Goal: Navigation & Orientation: Find specific page/section

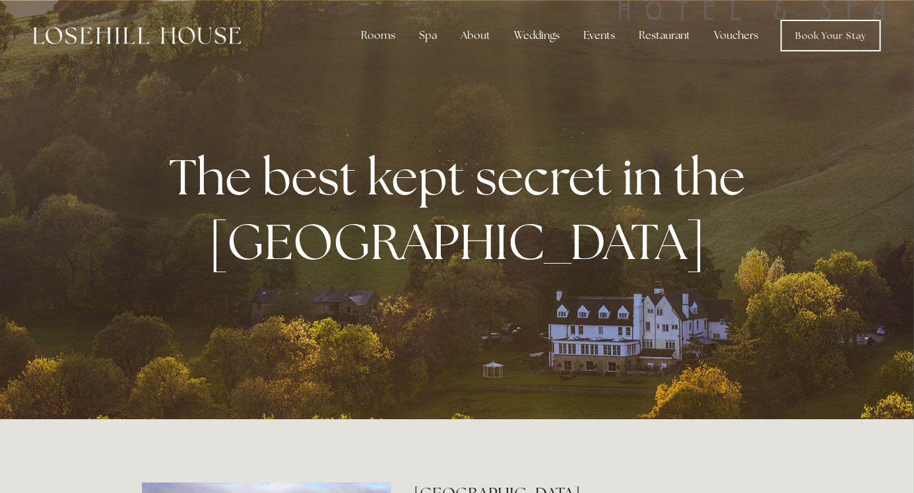
click at [435, 34] on div "Spa" at bounding box center [427, 35] width 39 height 26
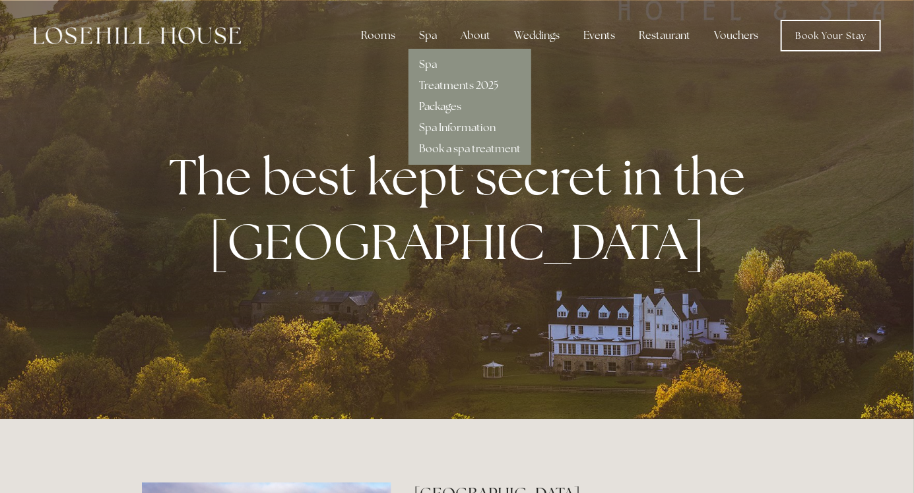
click at [447, 108] on link "Packages" at bounding box center [440, 107] width 42 height 14
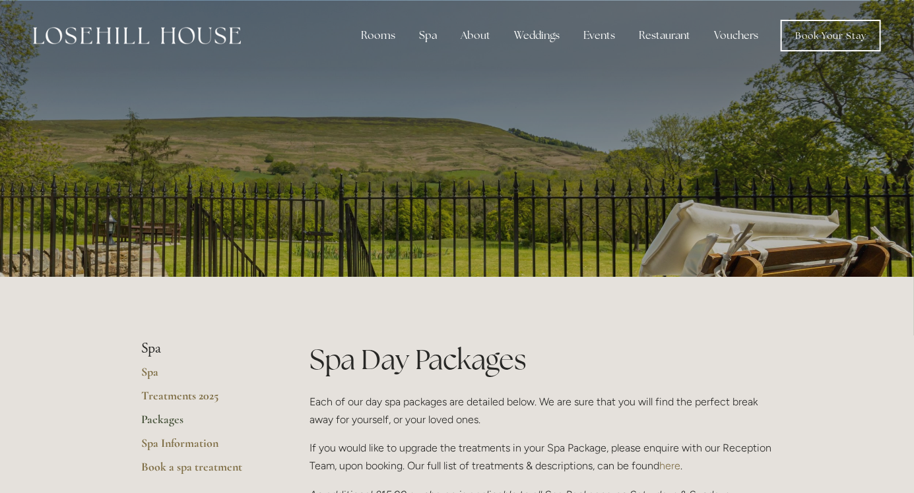
click at [378, 33] on div "Rooms" at bounding box center [377, 35] width 55 height 26
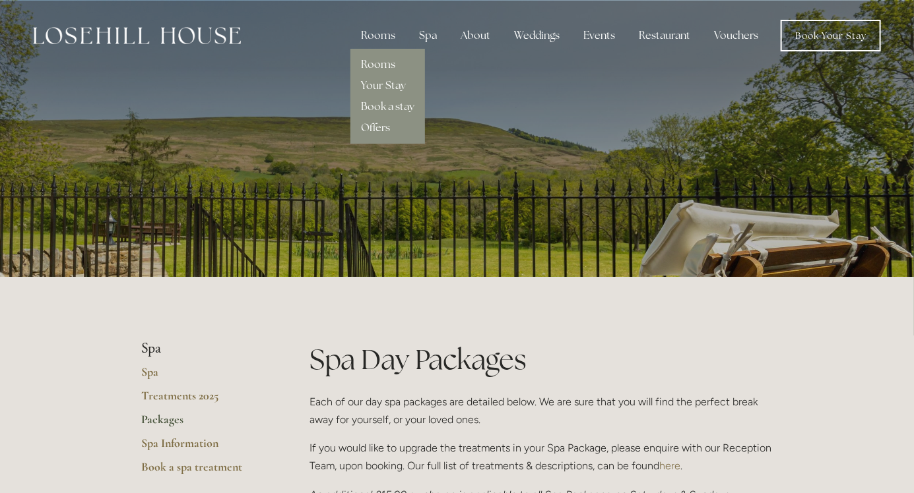
click at [386, 63] on link "Rooms" at bounding box center [378, 64] width 34 height 14
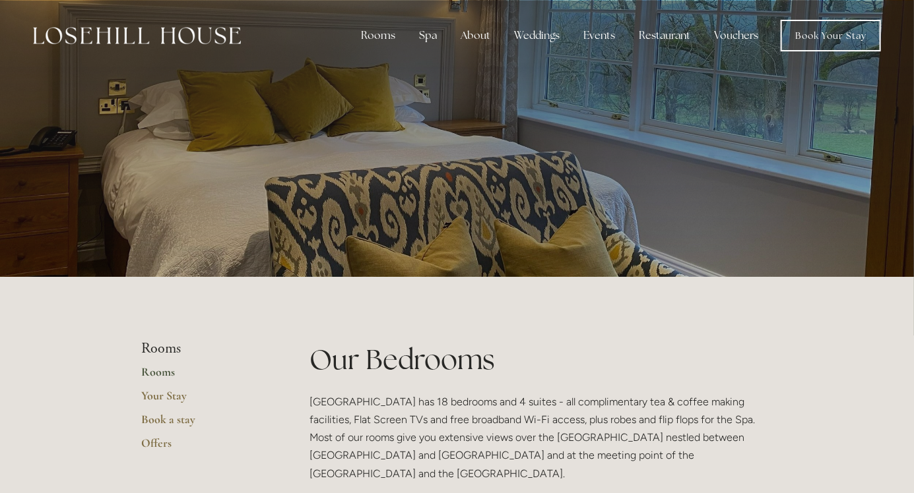
click at [384, 36] on div "Rooms" at bounding box center [377, 35] width 55 height 26
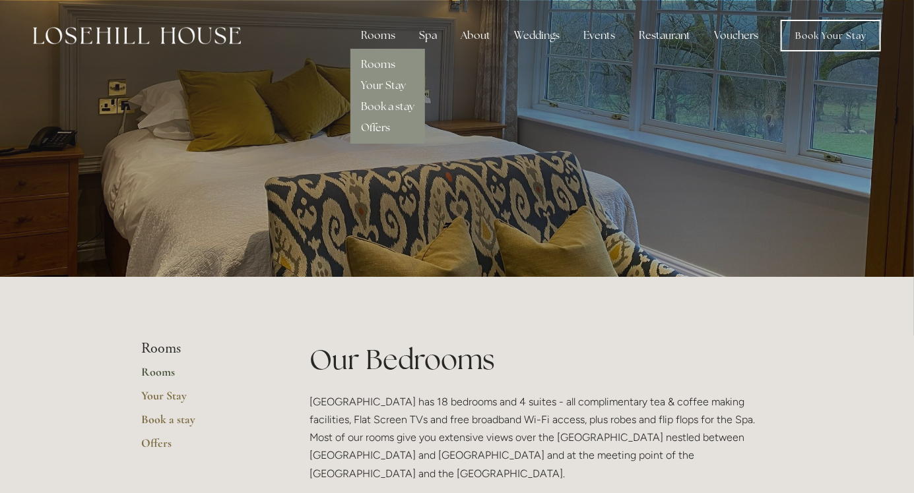
click at [388, 127] on link "Offers" at bounding box center [375, 128] width 29 height 14
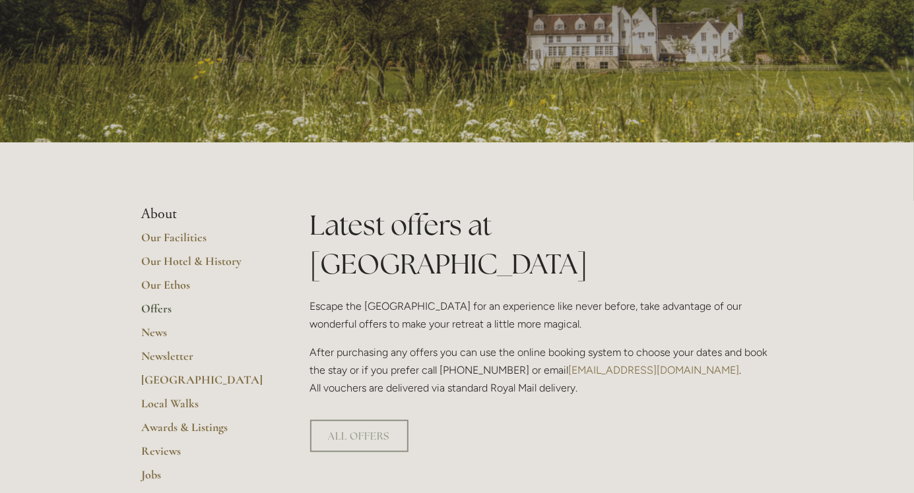
scroll to position [135, 0]
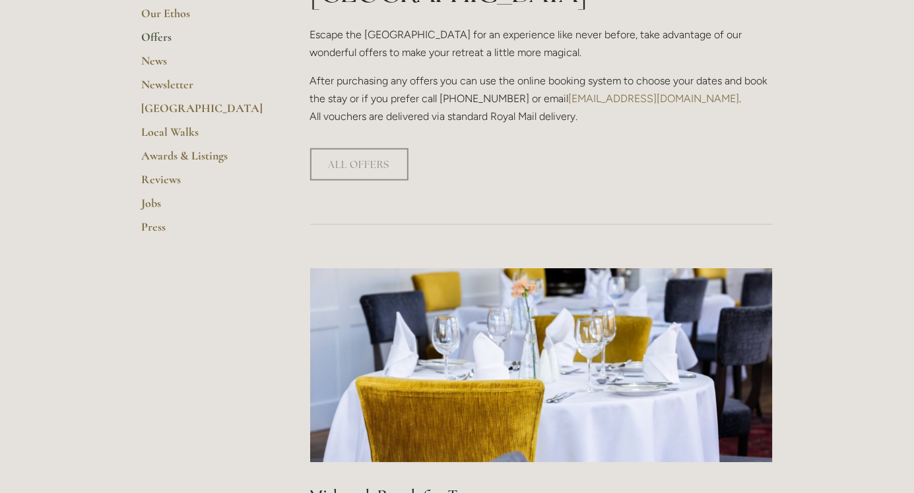
scroll to position [406, 0]
